Goal: Task Accomplishment & Management: Manage account settings

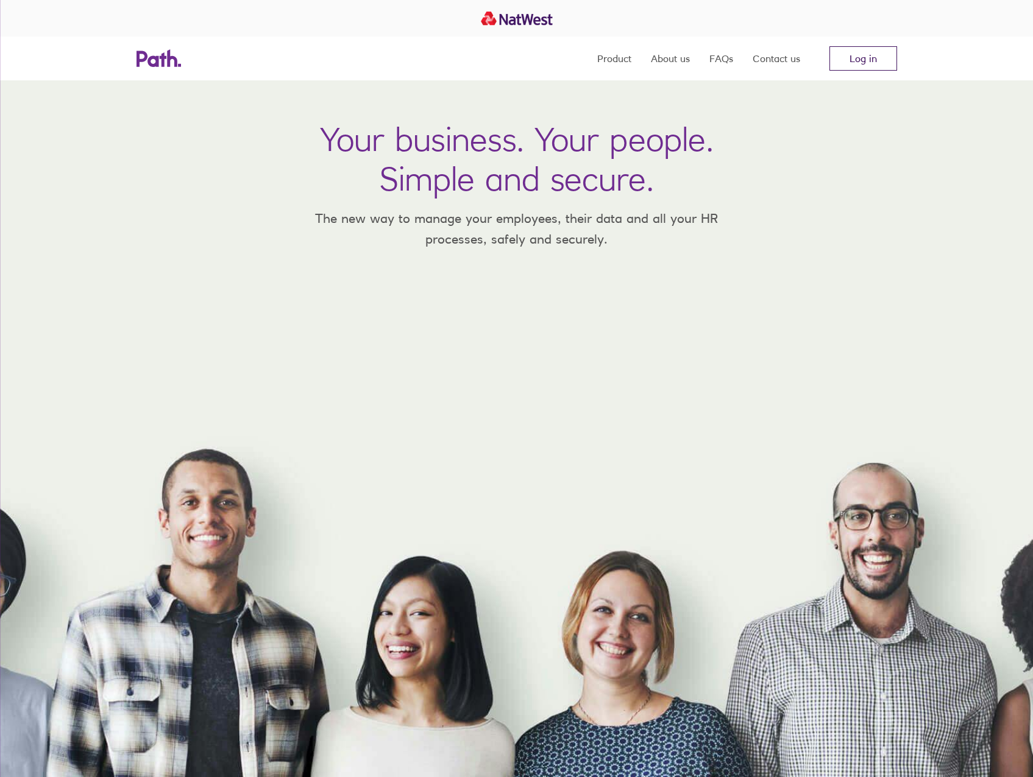
click at [853, 61] on link "Log in" at bounding box center [863, 58] width 68 height 24
click at [862, 60] on link "Log in" at bounding box center [863, 58] width 68 height 24
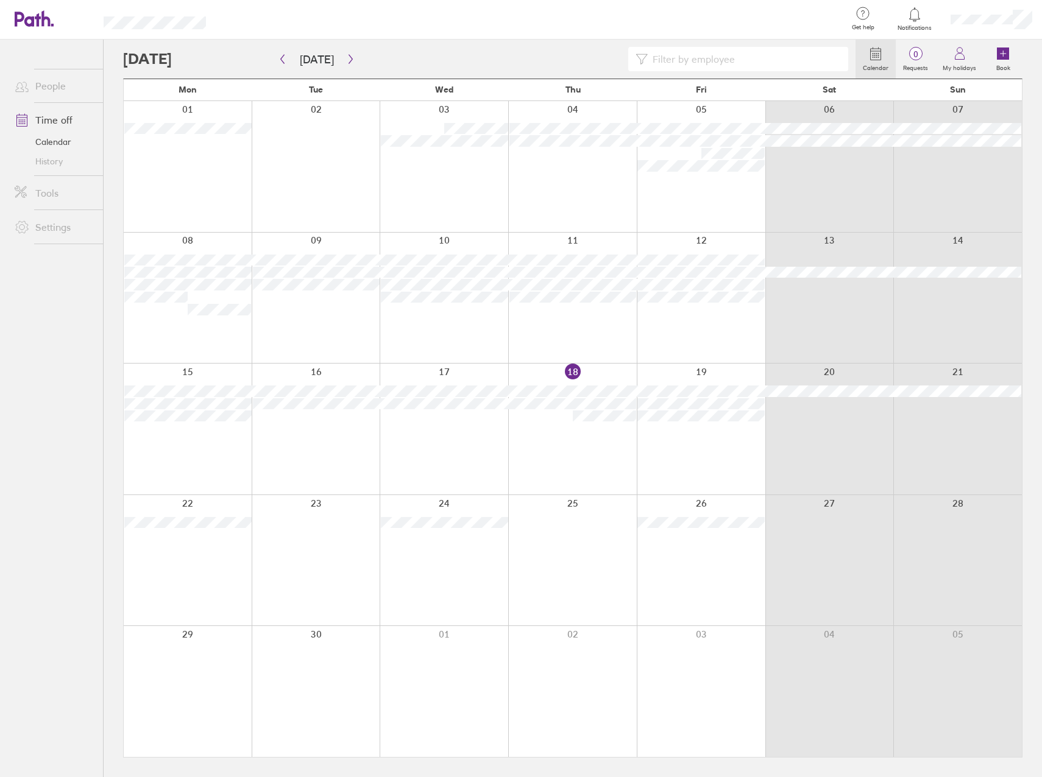
click at [701, 66] on input at bounding box center [744, 59] width 193 height 23
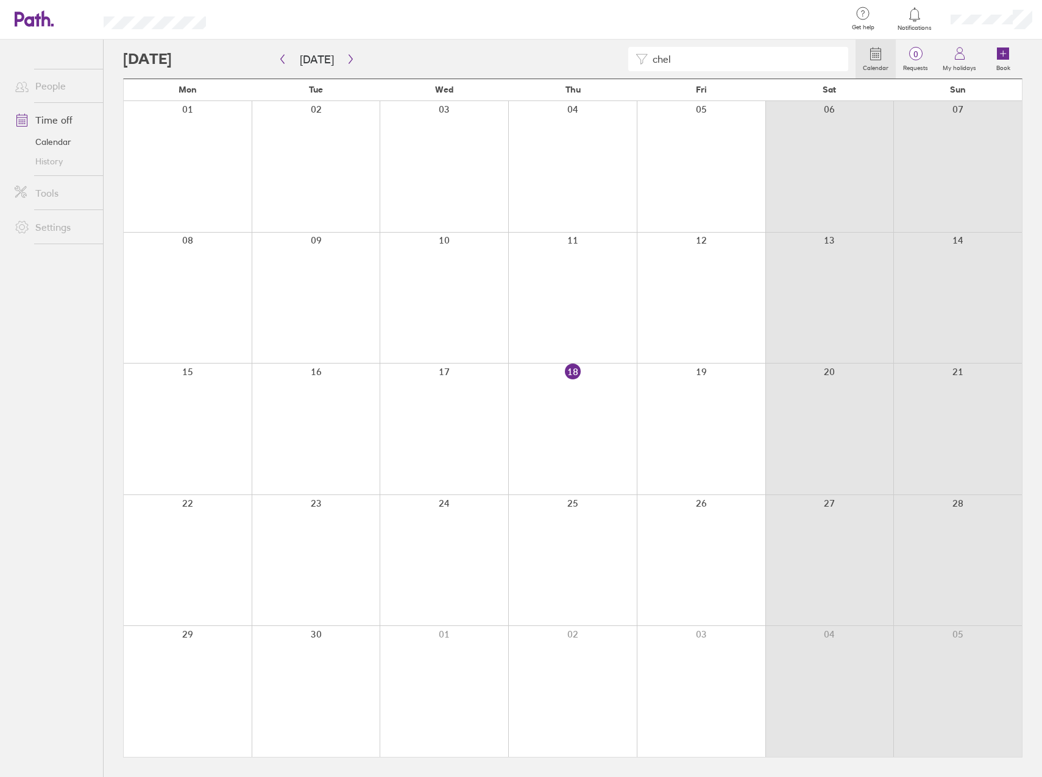
type input "chel"
click at [914, 9] on icon at bounding box center [914, 14] width 10 height 14
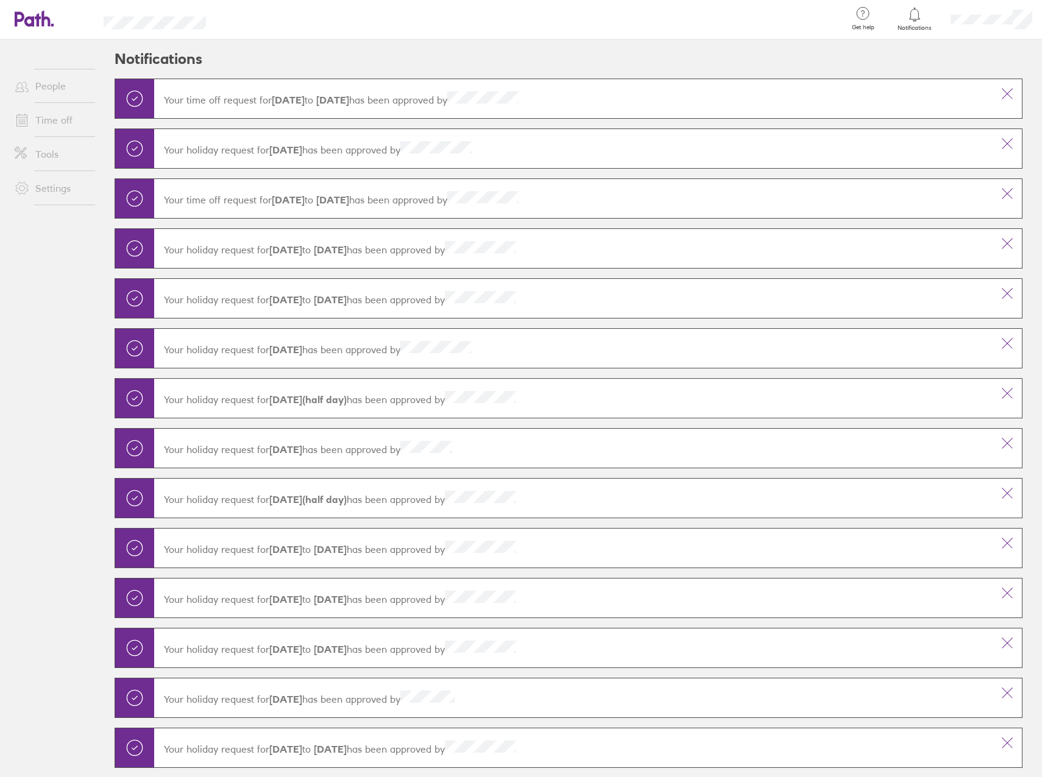
click at [914, 9] on icon at bounding box center [914, 14] width 10 height 14
click at [972, 41] on link "My profile" at bounding box center [981, 55] width 122 height 31
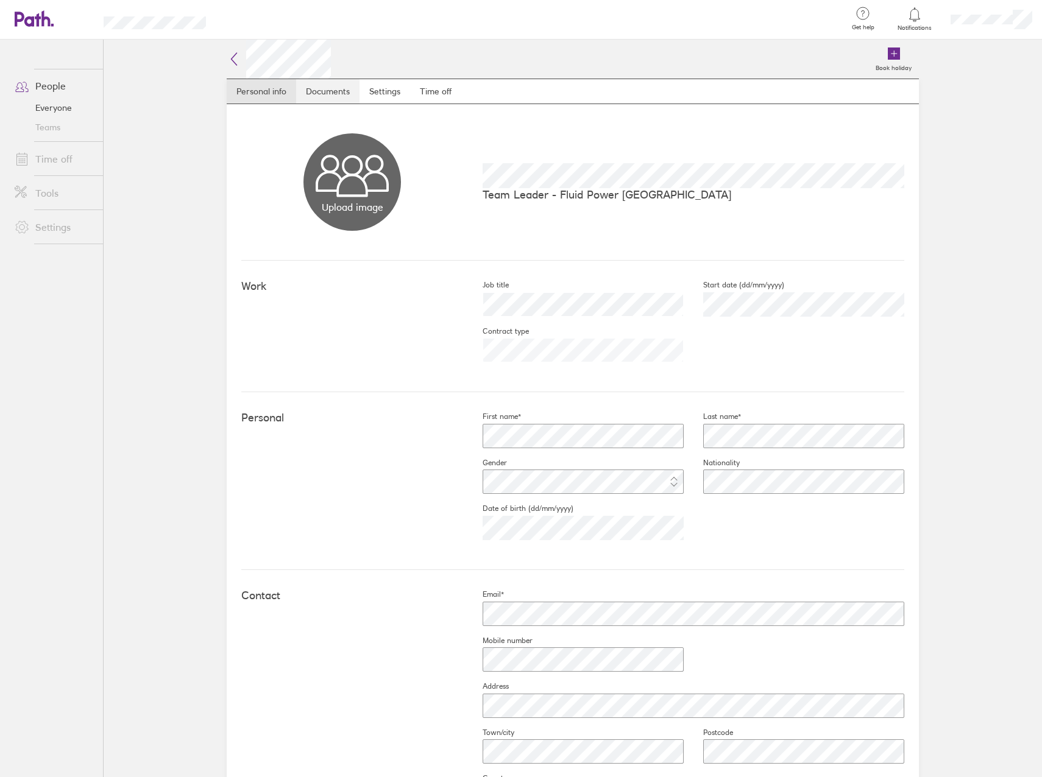
click at [301, 90] on link "Documents" at bounding box center [327, 91] width 63 height 24
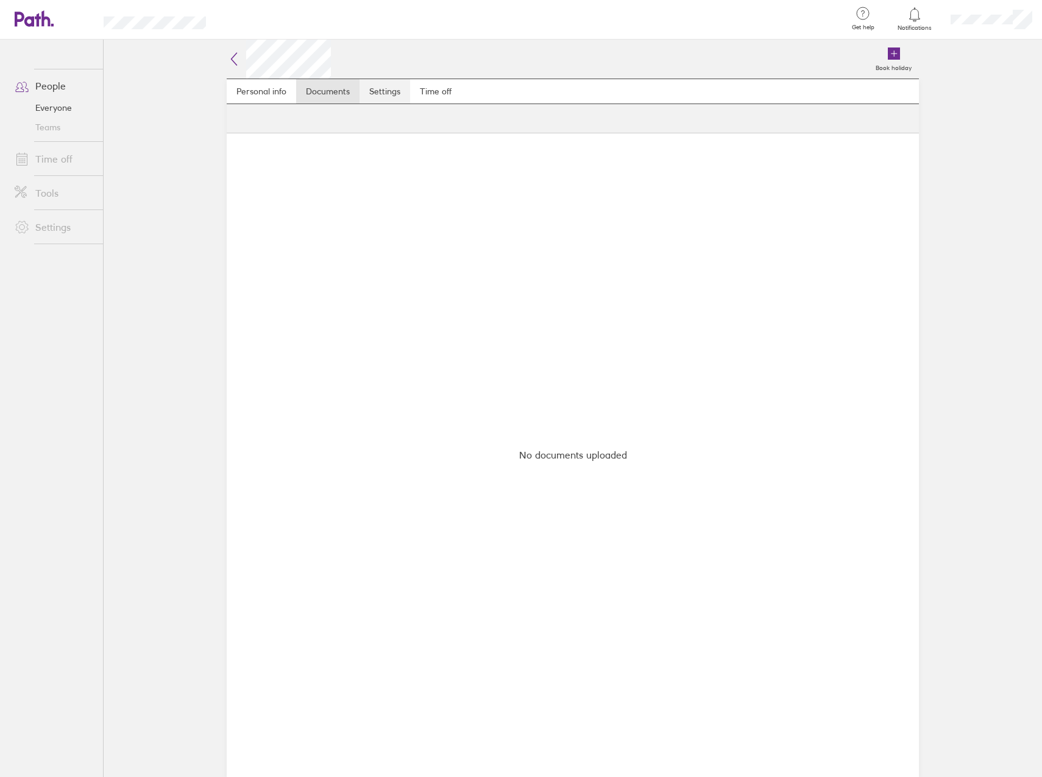
click at [365, 97] on link "Settings" at bounding box center [384, 91] width 51 height 24
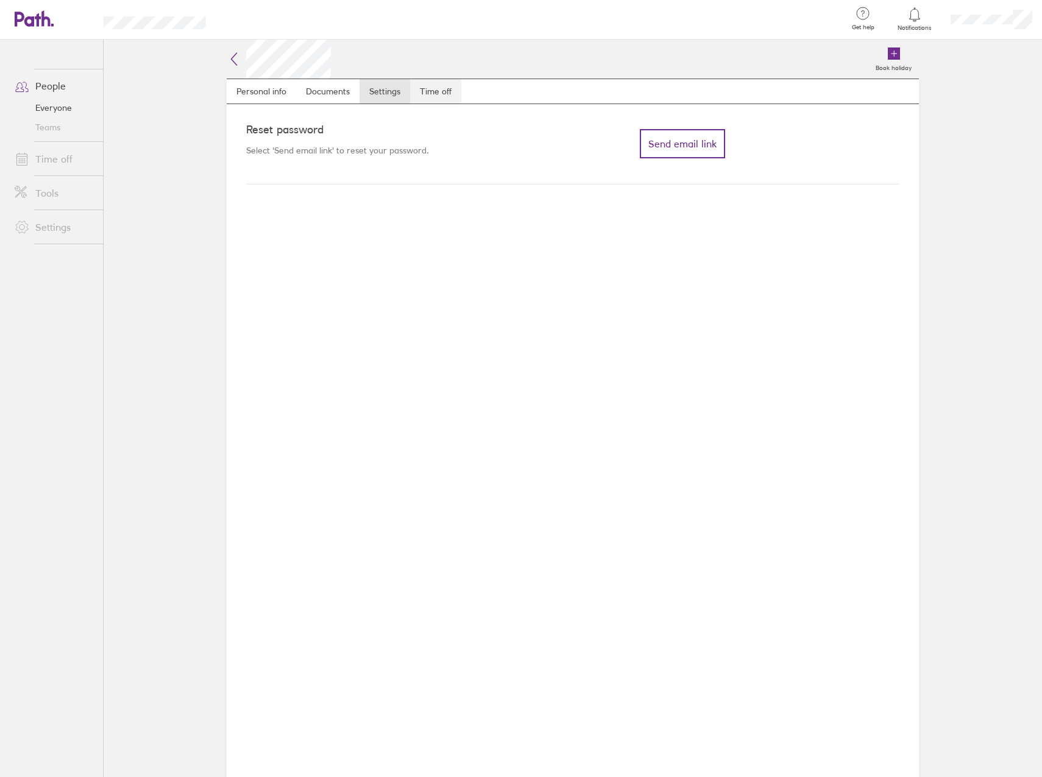
click at [425, 96] on link "Time off" at bounding box center [435, 91] width 51 height 24
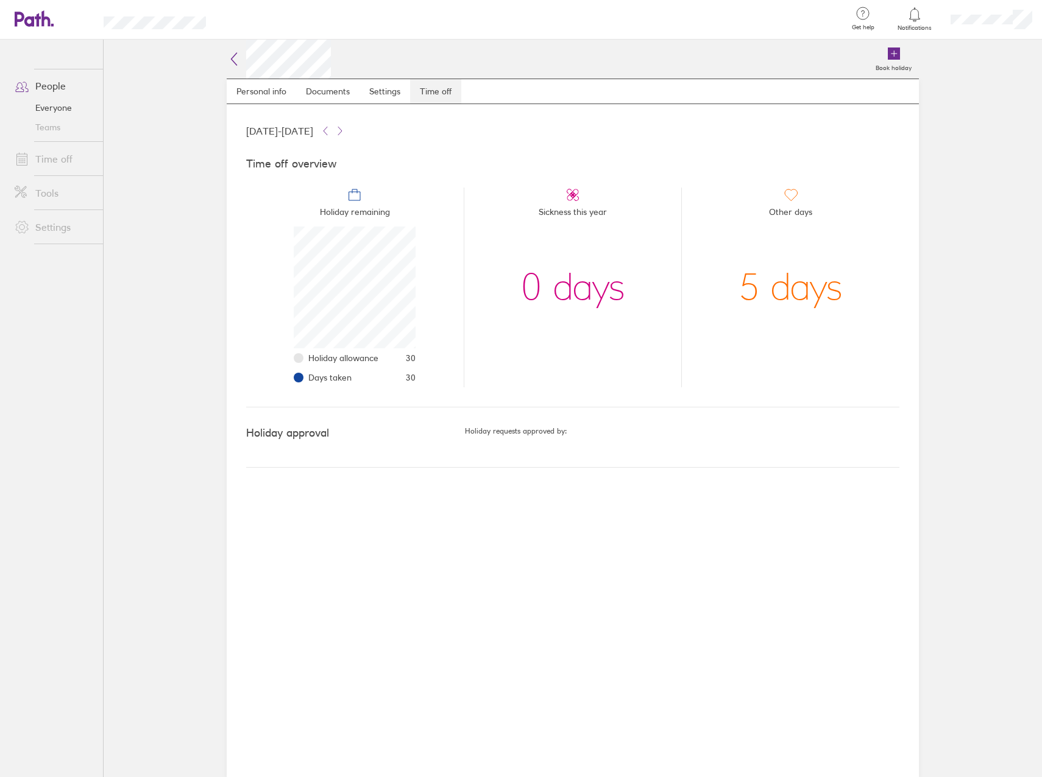
scroll to position [122, 122]
